Goal: Information Seeking & Learning: Compare options

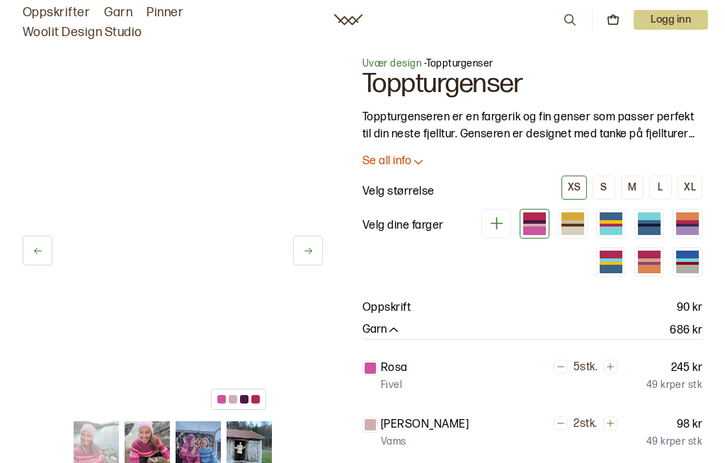
click at [662, 190] on div "L" at bounding box center [660, 187] width 5 height 13
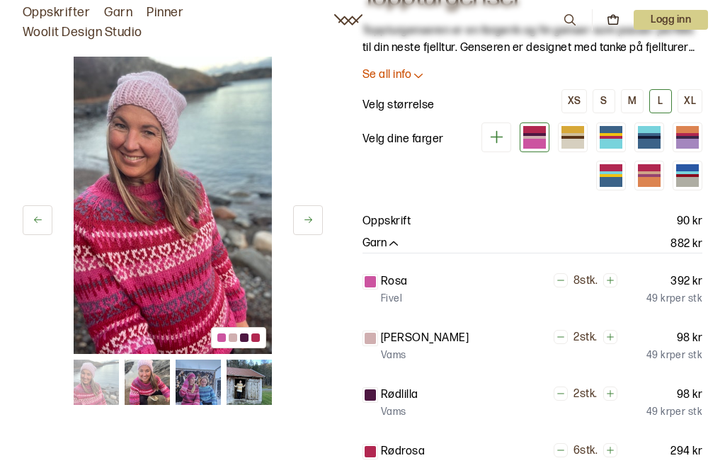
scroll to position [18, 0]
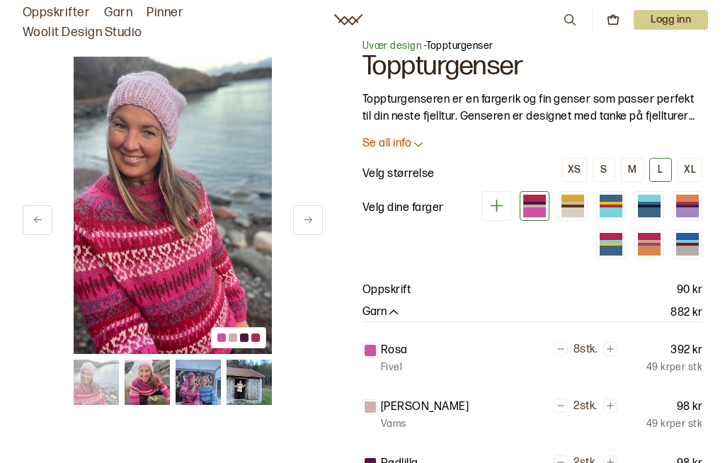
click at [689, 241] on div at bounding box center [688, 241] width 23 height 3
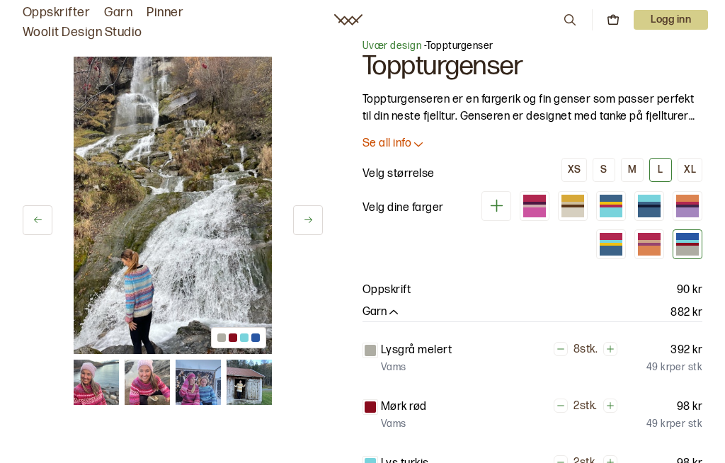
click at [649, 247] on div at bounding box center [649, 251] width 23 height 10
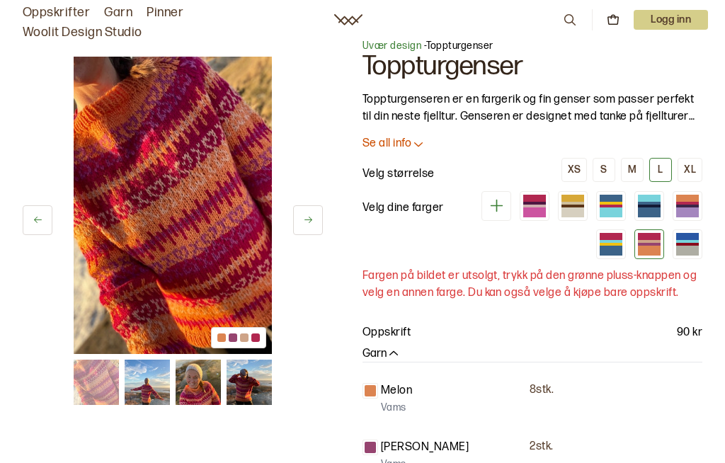
click at [623, 246] on div at bounding box center [611, 251] width 23 height 10
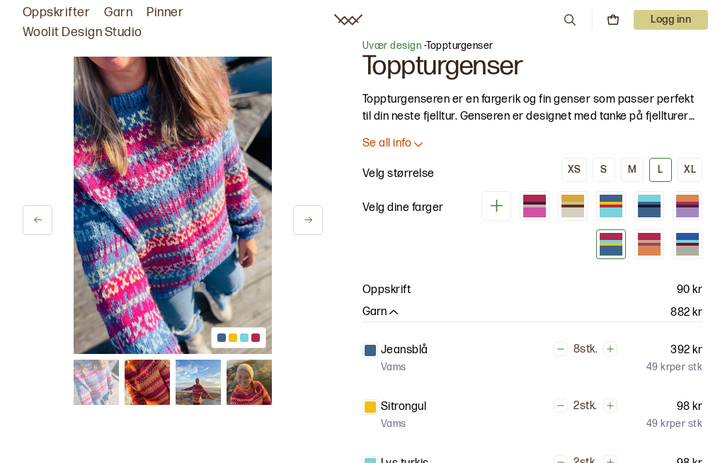
click at [677, 208] on div at bounding box center [688, 213] width 23 height 10
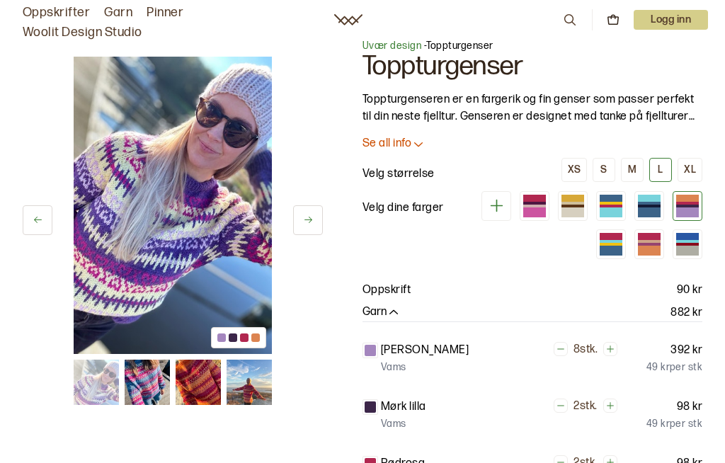
click at [638, 210] on div at bounding box center [649, 213] width 23 height 10
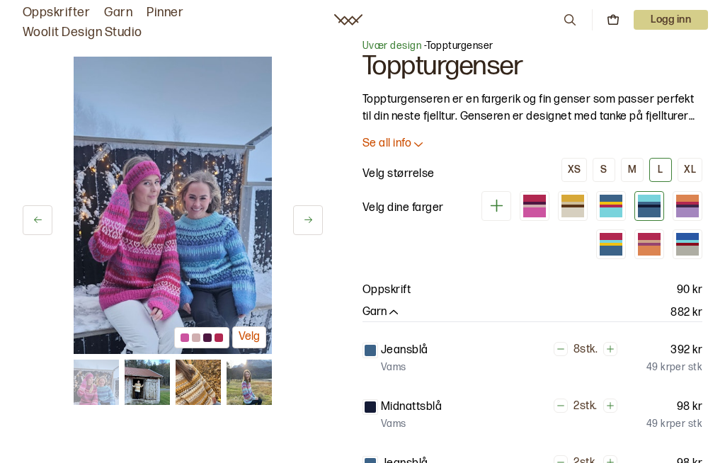
click at [600, 210] on div at bounding box center [611, 213] width 23 height 10
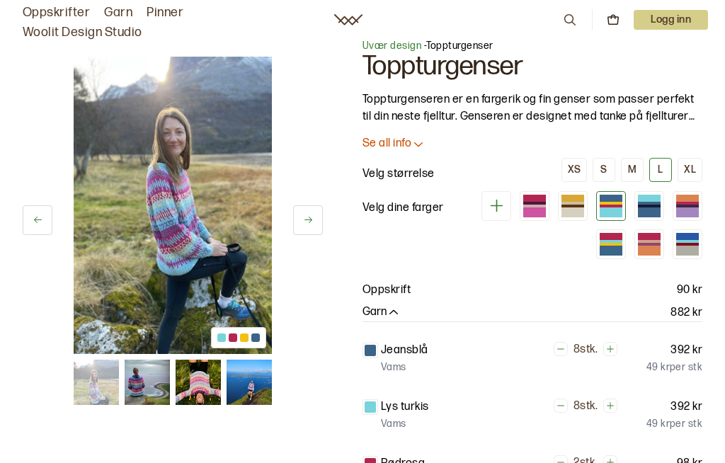
click at [682, 244] on div at bounding box center [688, 244] width 23 height 3
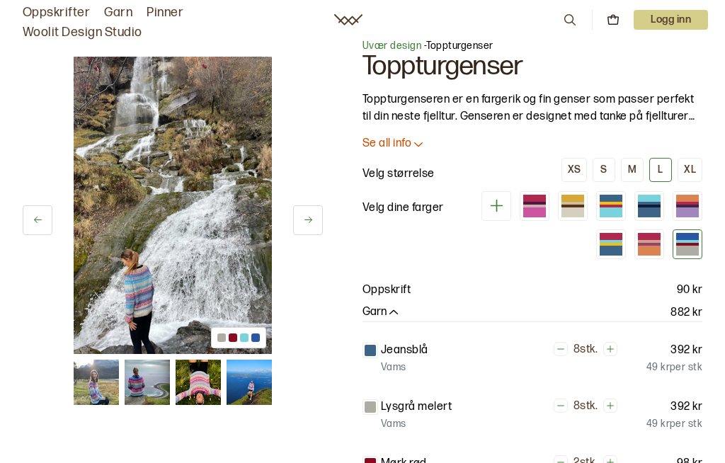
click at [220, 246] on img at bounding box center [173, 206] width 198 height 298
click at [95, 389] on img at bounding box center [96, 382] width 45 height 45
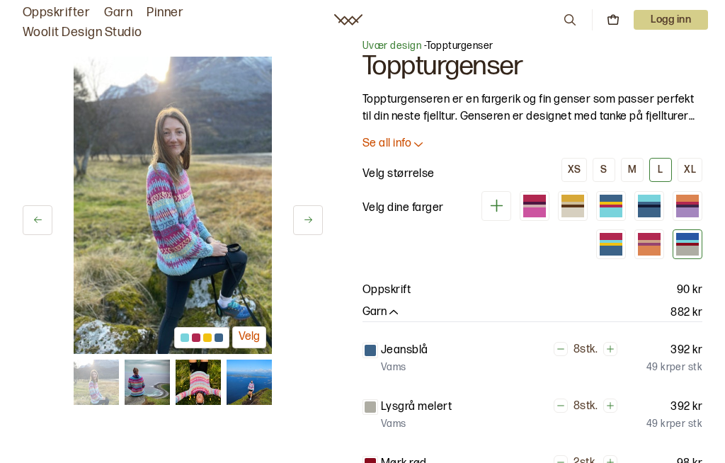
click at [149, 379] on img at bounding box center [147, 382] width 45 height 45
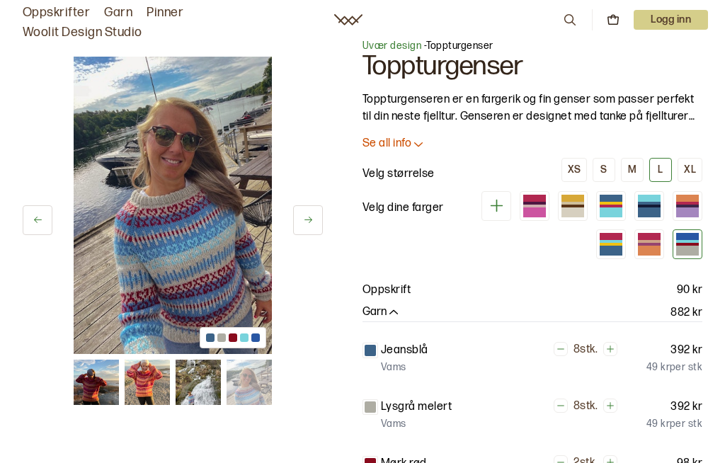
click at [693, 240] on div at bounding box center [688, 241] width 23 height 3
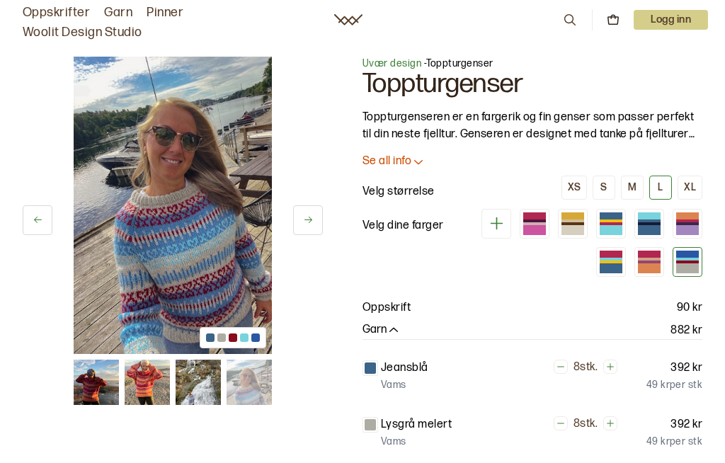
click at [420, 162] on icon at bounding box center [419, 161] width 14 height 14
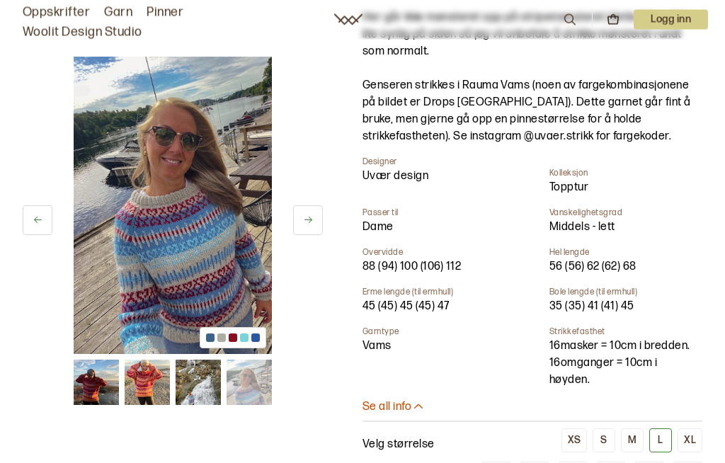
scroll to position [474, 0]
